Goal: Information Seeking & Learning: Learn about a topic

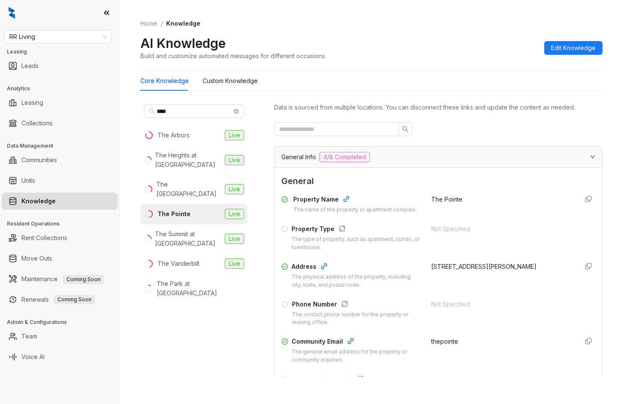
click at [68, 35] on span "RR Living" at bounding box center [57, 36] width 97 height 13
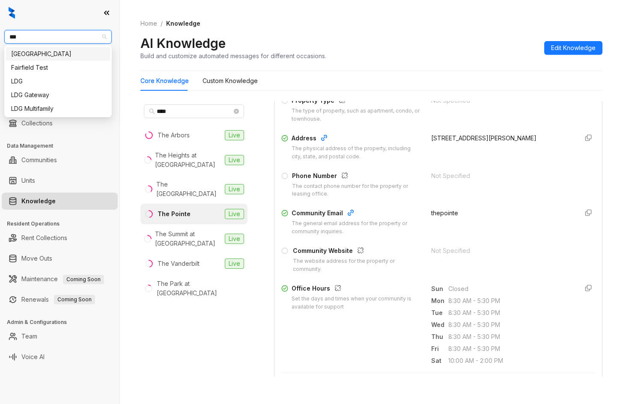
type input "***"
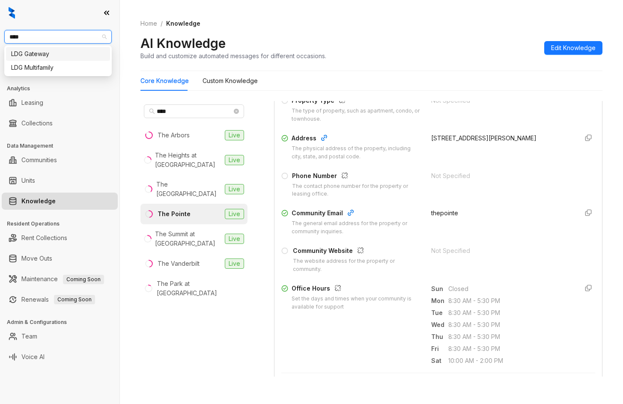
click at [57, 57] on div "LDG Gateway" at bounding box center [58, 53] width 94 height 9
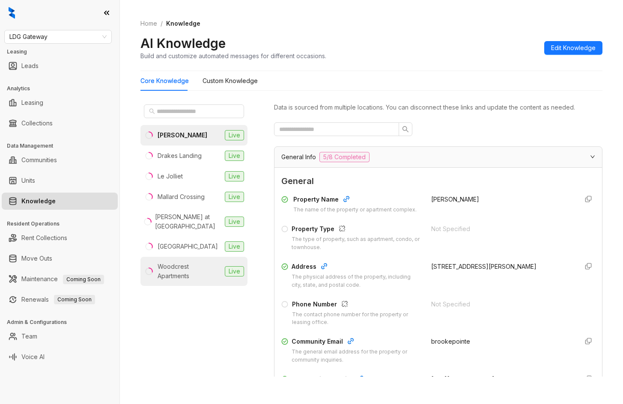
click at [187, 271] on div "Woodcrest Apartments" at bounding box center [190, 271] width 64 height 19
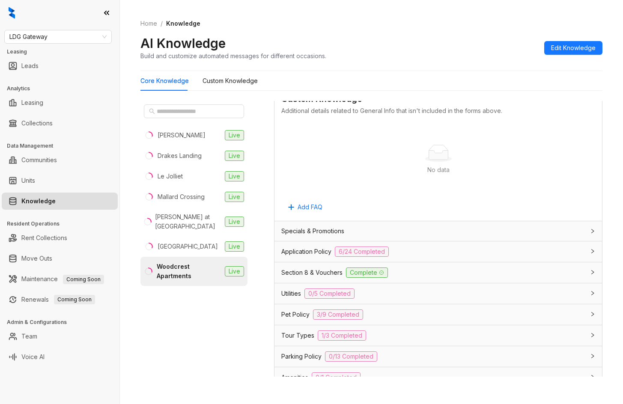
scroll to position [481, 0]
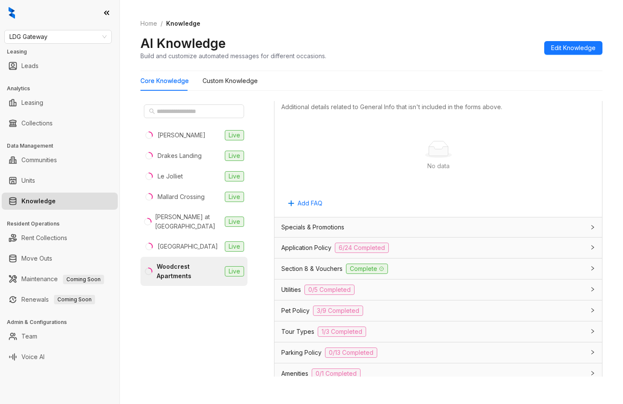
click at [511, 248] on div "Application Policy 6/24 Completed" at bounding box center [432, 248] width 303 height 10
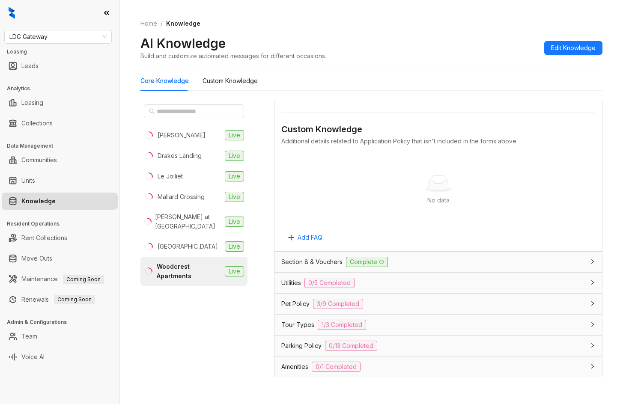
scroll to position [1657, 0]
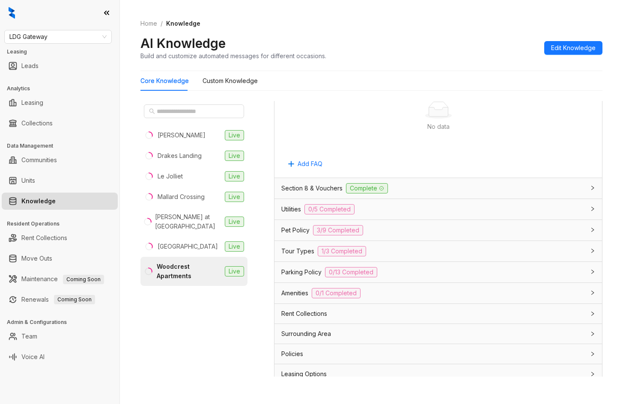
click at [471, 199] on div "Section 8 & Vouchers Complete" at bounding box center [437, 188] width 327 height 21
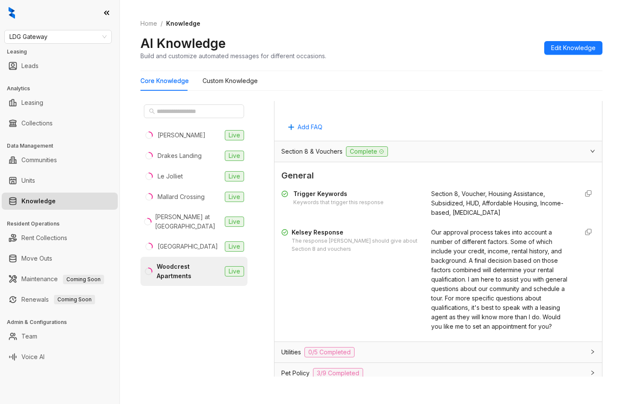
scroll to position [1785, 0]
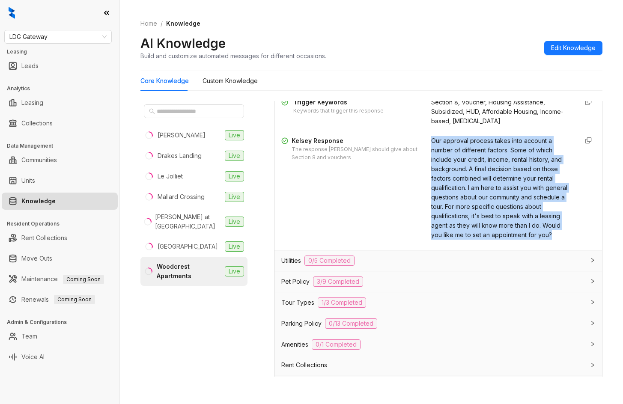
drag, startPoint x: 423, startPoint y: 149, endPoint x: 442, endPoint y: 259, distance: 111.3
click at [442, 243] on div "Trigger Keywords Keywords that trigger this response Section 8, Voucher, Housin…" at bounding box center [438, 168] width 314 height 149
copy span "Our approval process takes into account a number of different factors. Some of …"
